Goal: Task Accomplishment & Management: Manage account settings

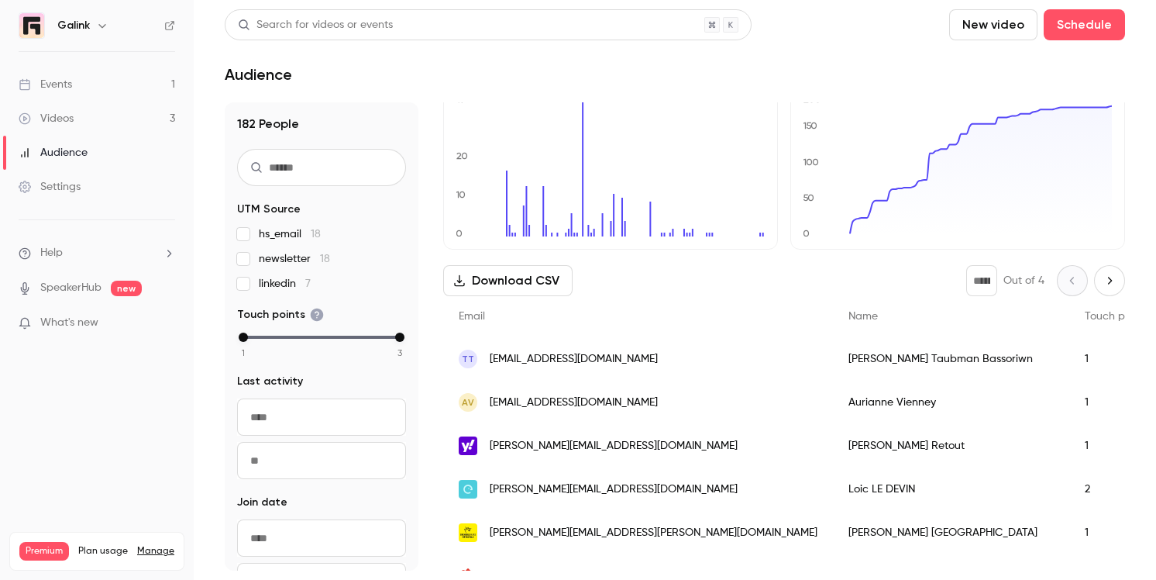
scroll to position [57, 0]
click at [490, 449] on span "[PERSON_NAME][EMAIL_ADDRESS][DOMAIN_NAME]" at bounding box center [614, 445] width 248 height 16
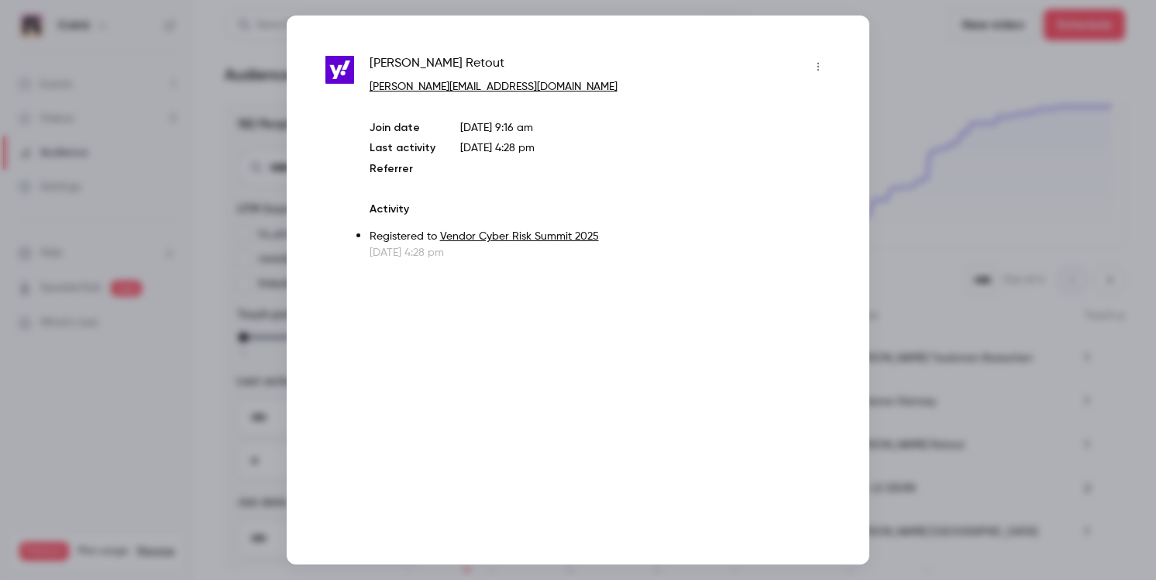
click at [819, 68] on icon "button" at bounding box center [818, 66] width 12 height 11
click at [608, 228] on div at bounding box center [578, 290] width 1156 height 580
click at [219, 270] on div at bounding box center [578, 290] width 1156 height 580
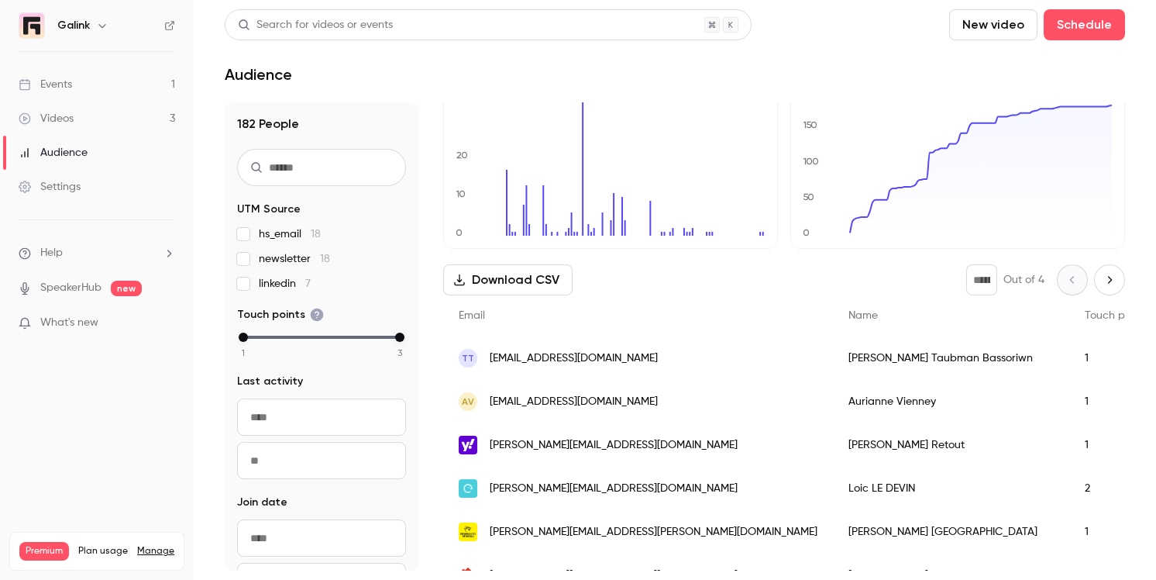
click at [547, 441] on span "[PERSON_NAME][EMAIL_ADDRESS][DOMAIN_NAME]" at bounding box center [614, 445] width 248 height 16
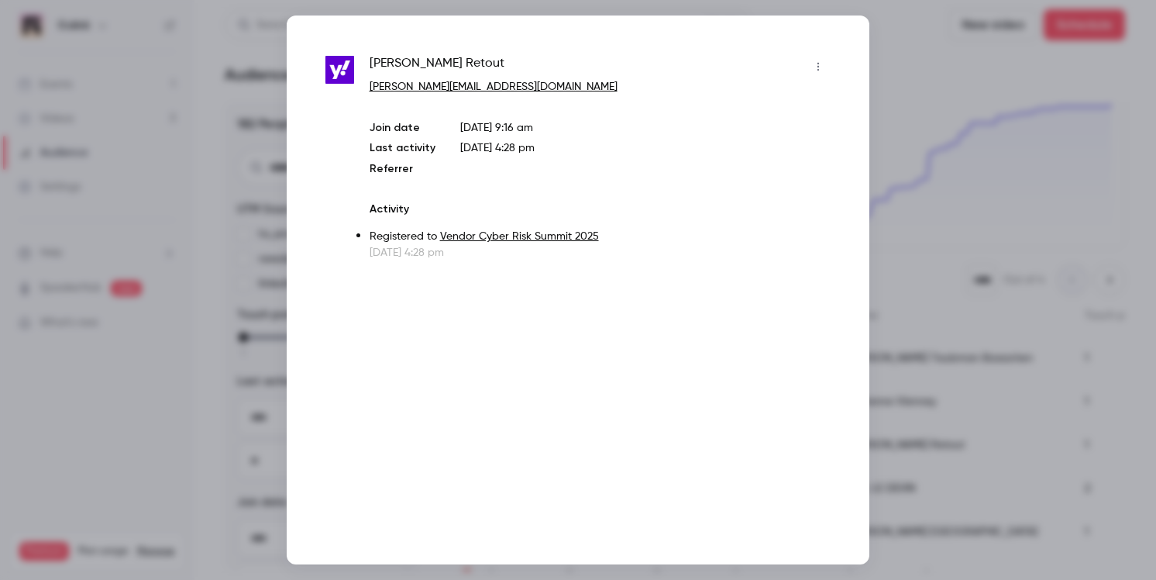
click at [814, 71] on icon "button" at bounding box center [818, 66] width 12 height 11
click at [568, 145] on div at bounding box center [578, 290] width 1156 height 580
click at [887, 81] on div at bounding box center [578, 290] width 1156 height 580
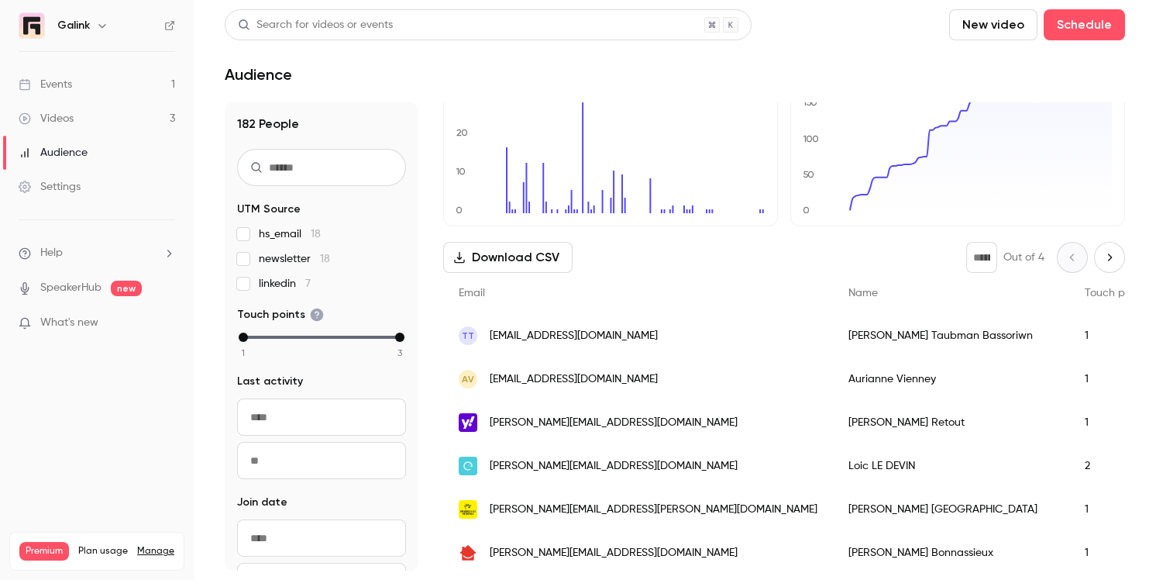
scroll to position [85, 0]
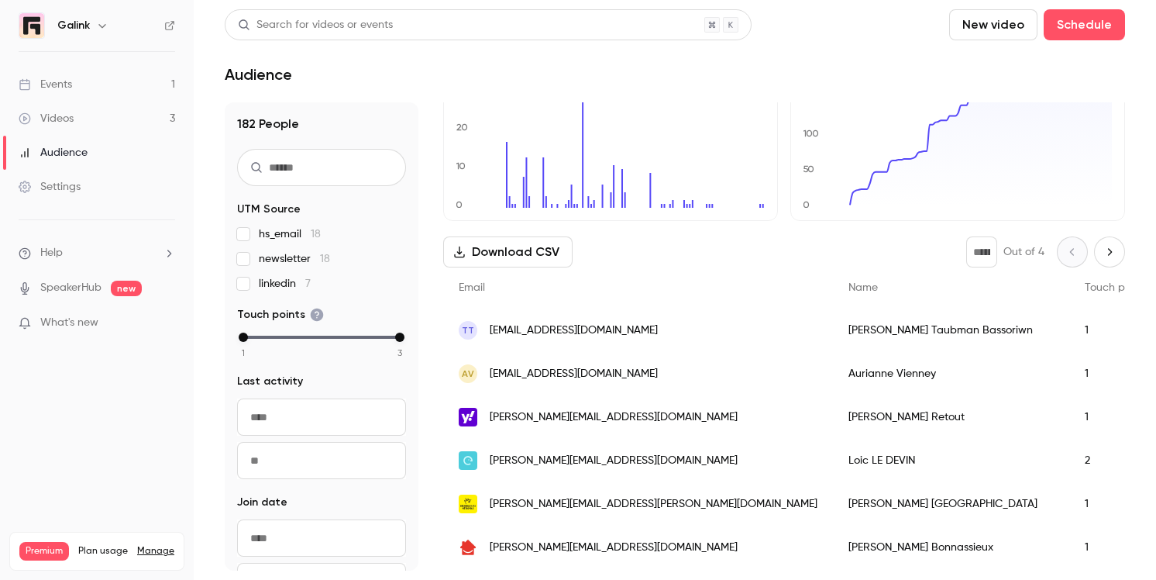
click at [87, 87] on link "Events 1" at bounding box center [97, 84] width 194 height 34
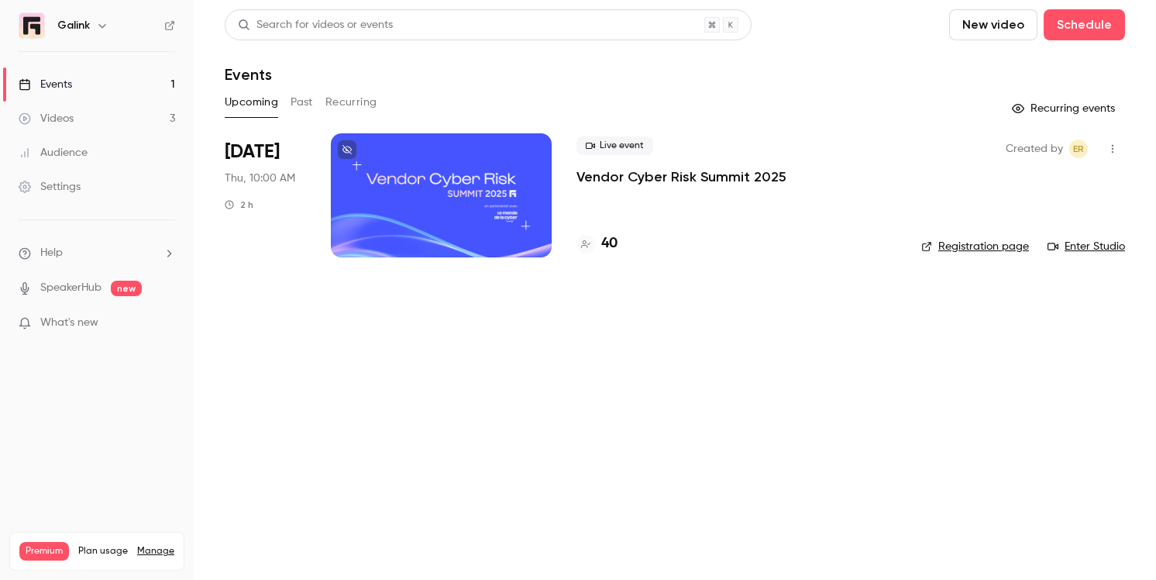
click at [588, 170] on p "Vendor Cyber Risk Summit 2025" at bounding box center [682, 176] width 210 height 19
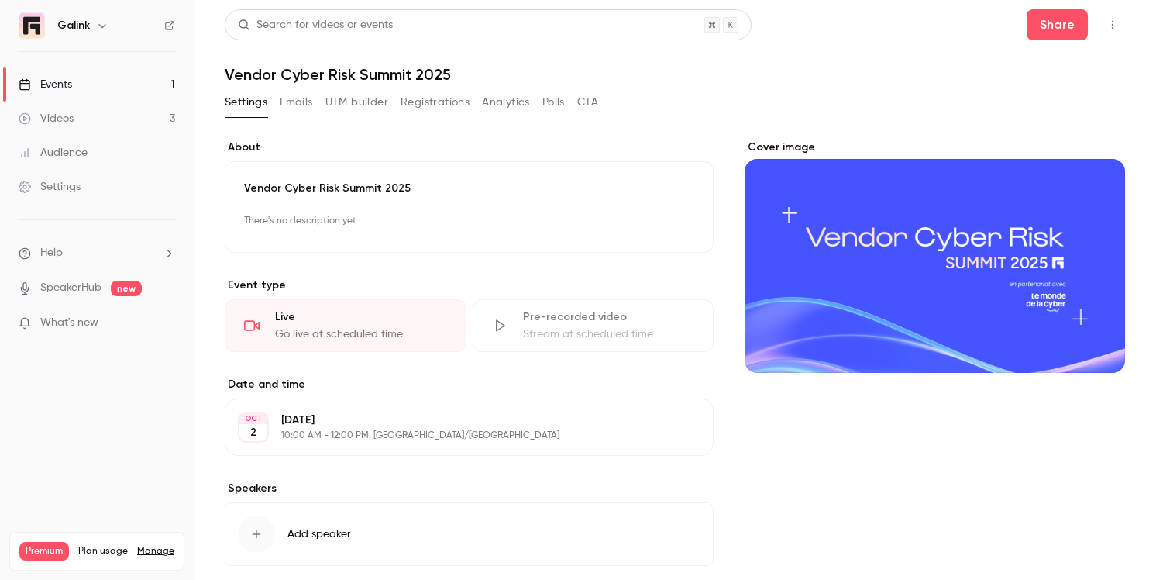
scroll to position [33, 0]
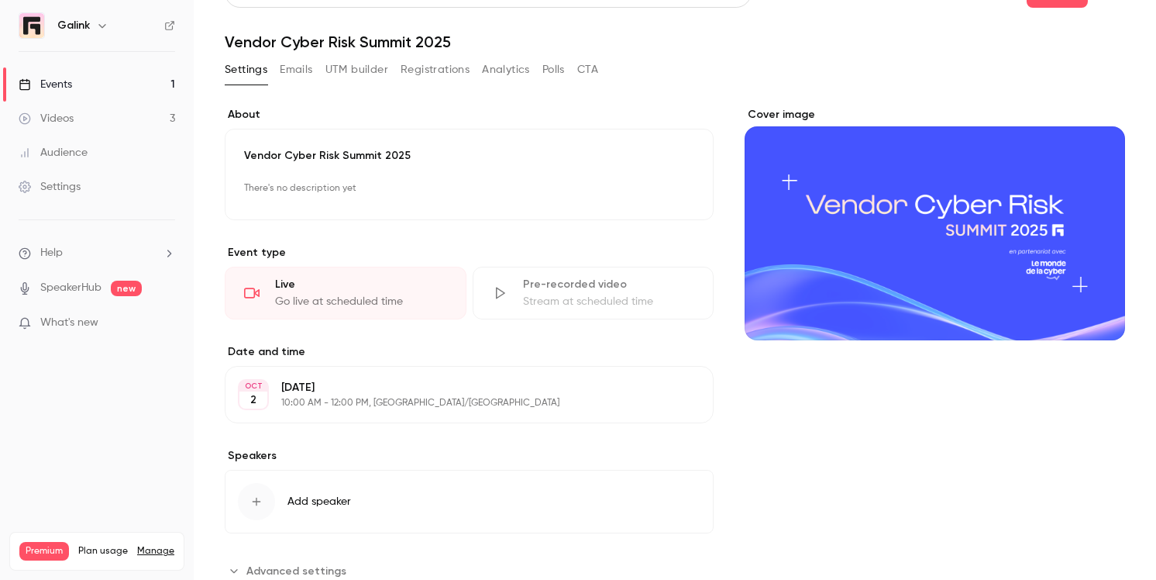
click at [436, 72] on button "Registrations" at bounding box center [435, 69] width 69 height 25
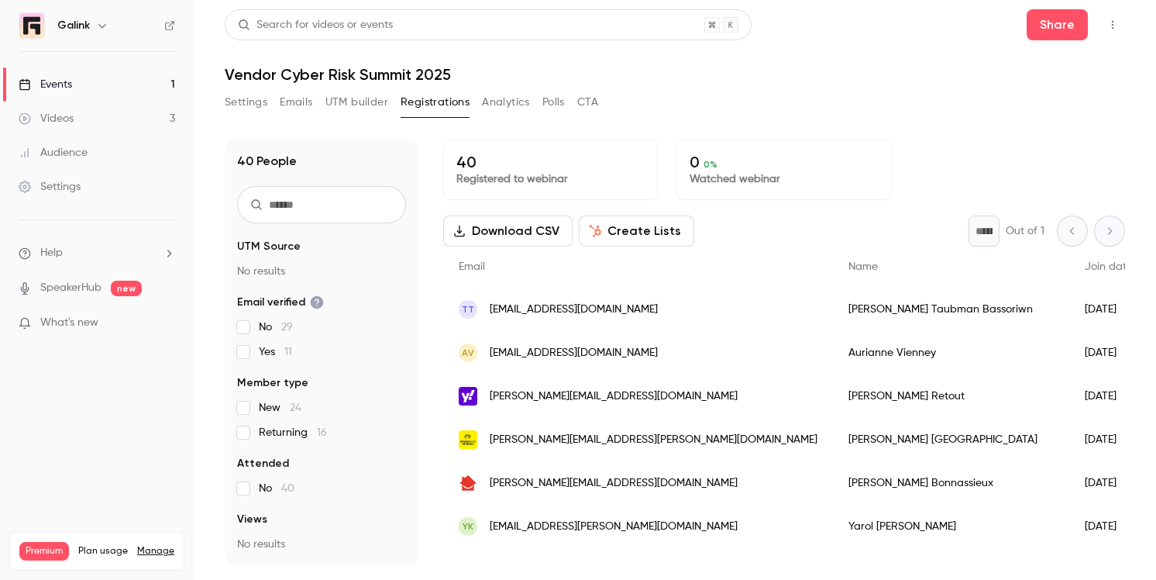
click at [563, 403] on span "[PERSON_NAME][EMAIL_ADDRESS][DOMAIN_NAME]" at bounding box center [614, 396] width 248 height 16
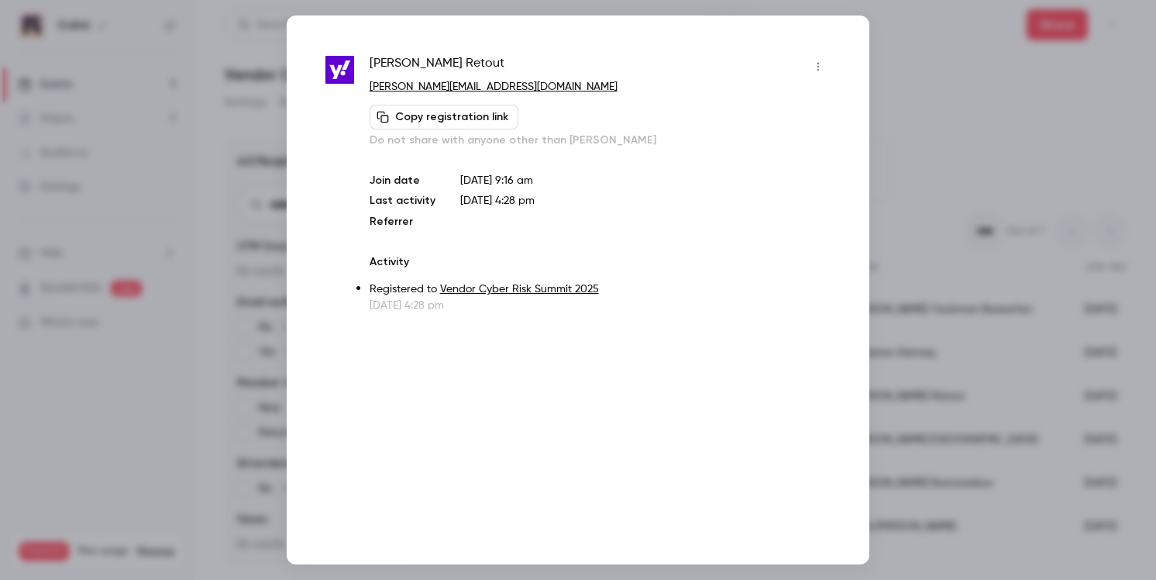
click at [826, 64] on button "button" at bounding box center [818, 66] width 25 height 25
click at [769, 150] on div "Remove registration" at bounding box center [759, 146] width 118 height 15
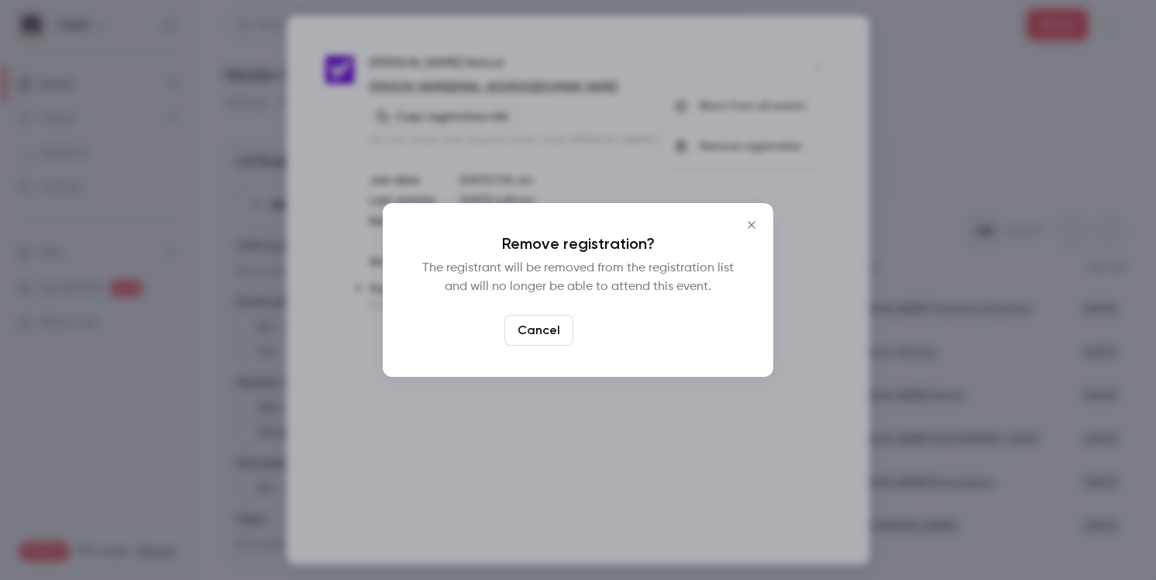
click at [629, 329] on button "Confirm" at bounding box center [616, 330] width 73 height 31
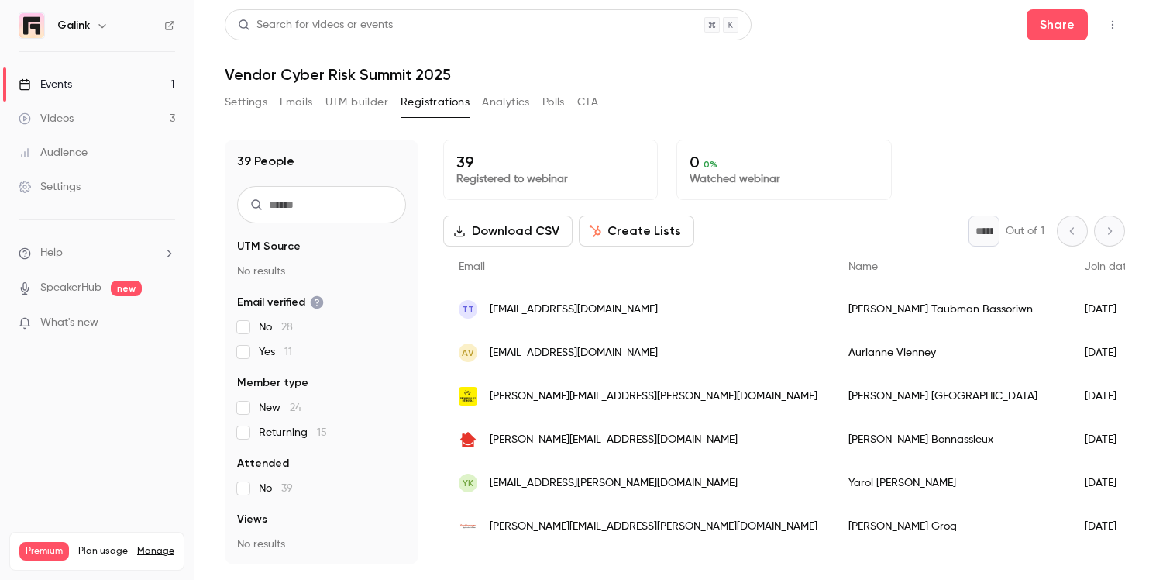
click at [151, 84] on link "Events 1" at bounding box center [97, 84] width 194 height 34
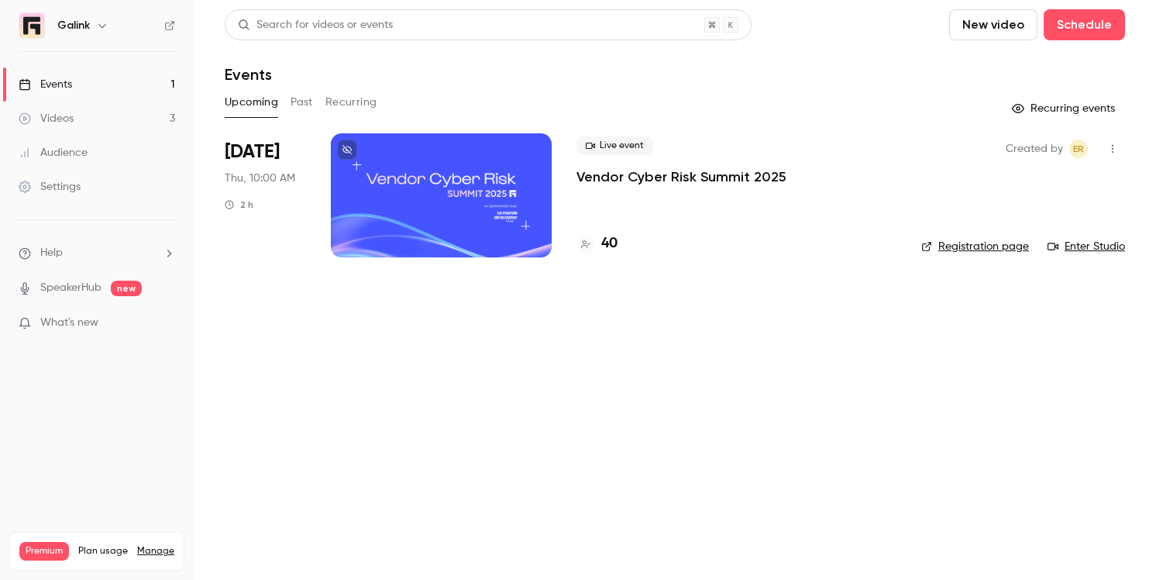
click at [638, 180] on p "Vendor Cyber Risk Summit 2025" at bounding box center [682, 176] width 210 height 19
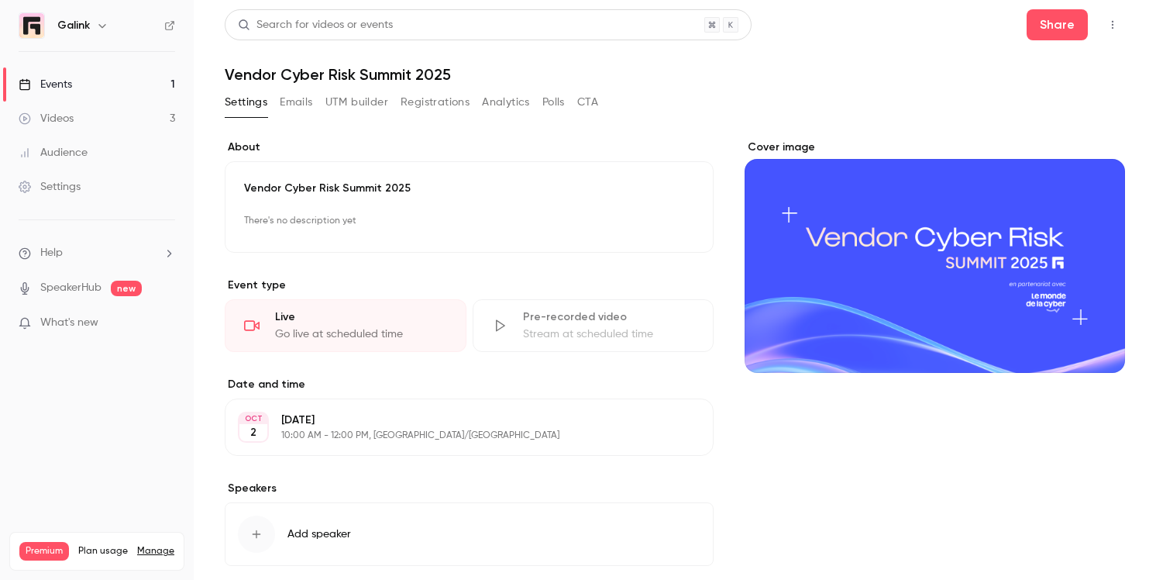
click at [425, 103] on button "Registrations" at bounding box center [435, 102] width 69 height 25
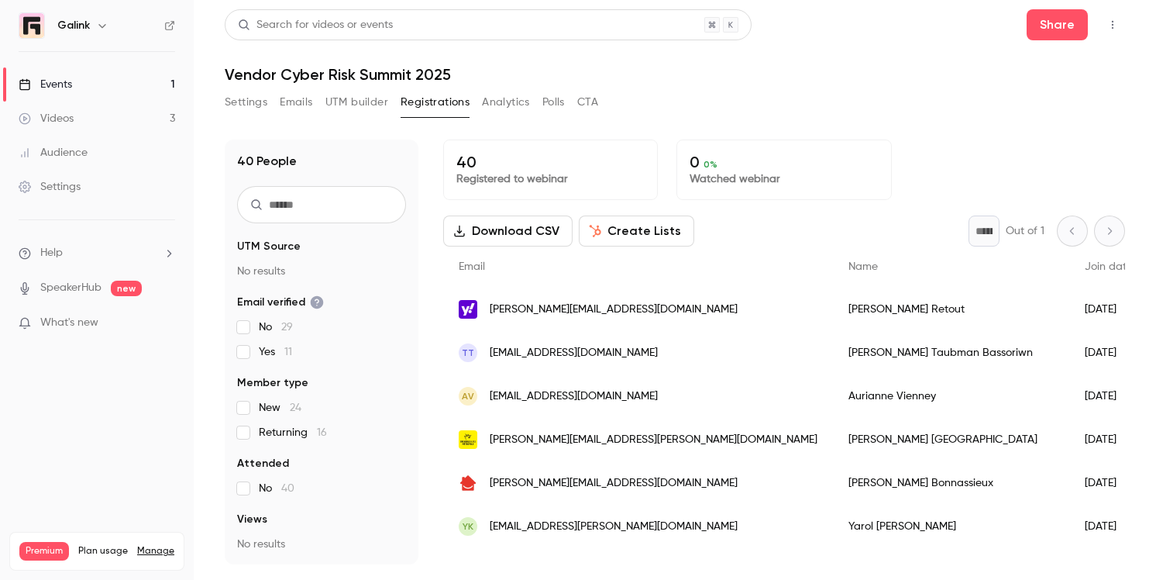
click at [289, 102] on button "Emails" at bounding box center [296, 102] width 33 height 25
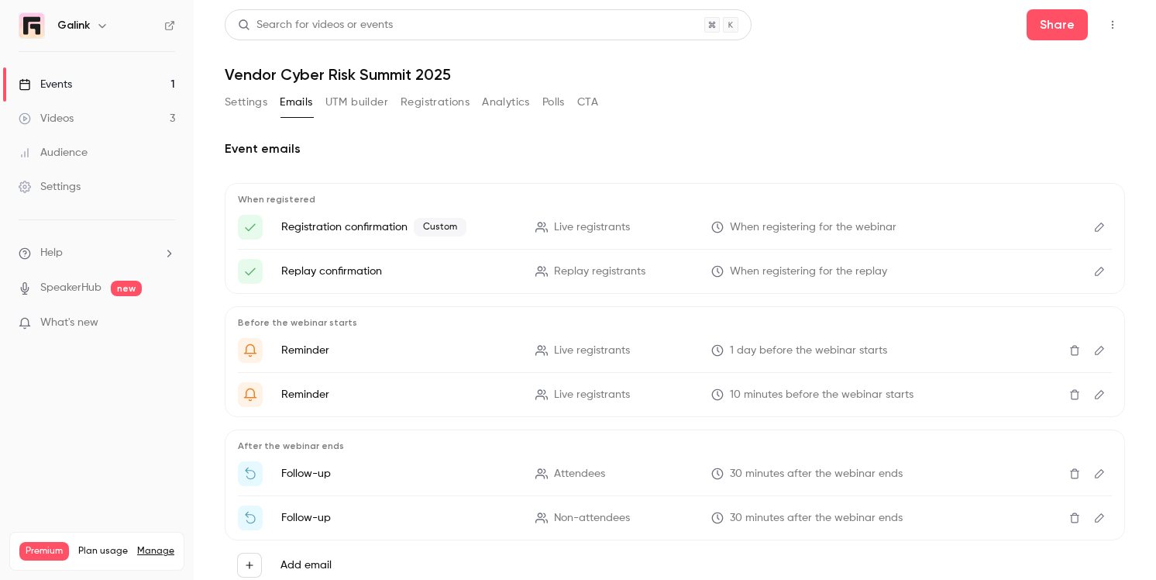
click at [518, 225] on li "Registration confirmation Custom Live registrants When registering for the webi…" at bounding box center [675, 227] width 874 height 25
click at [1106, 228] on button "Edit" at bounding box center [1099, 227] width 25 height 25
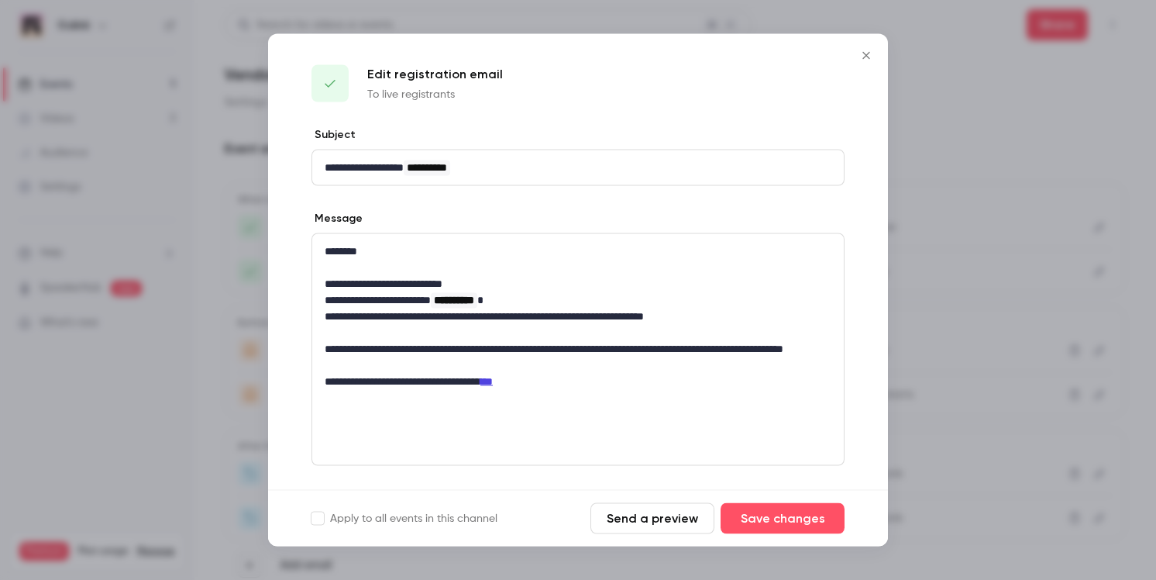
click at [453, 303] on p "**********" at bounding box center [578, 300] width 507 height 16
click at [782, 528] on button "Save changes" at bounding box center [783, 518] width 124 height 31
